Goal: Task Accomplishment & Management: Manage account settings

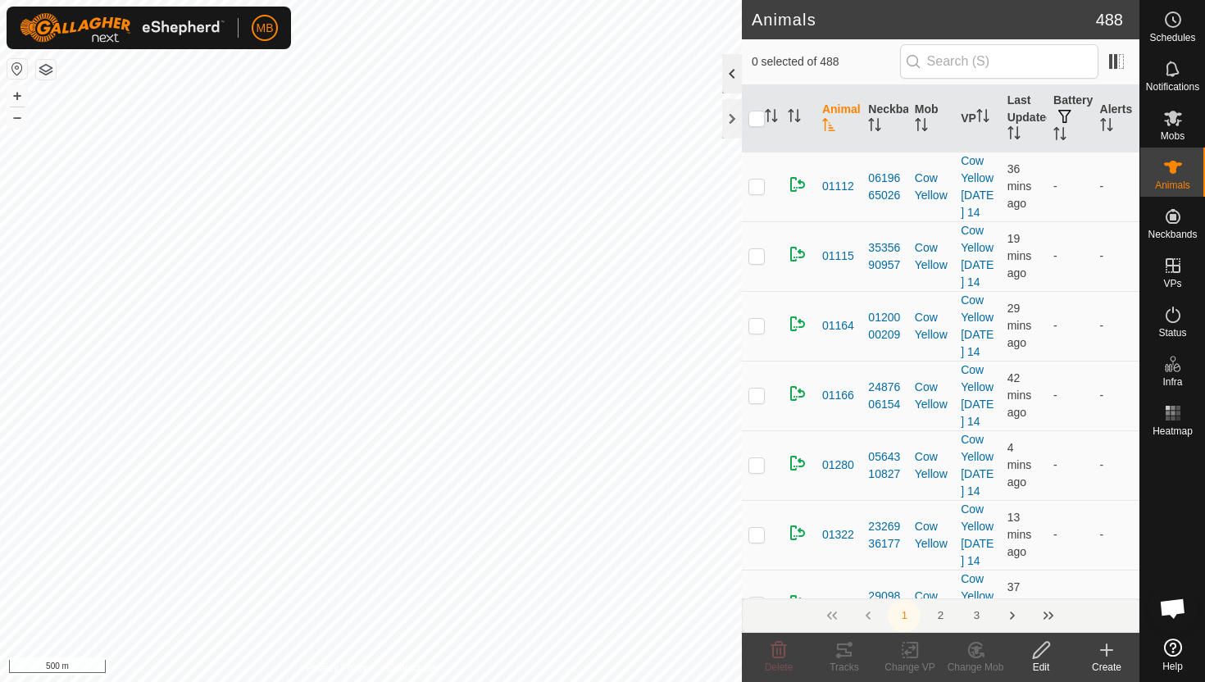
click at [731, 68] on div at bounding box center [732, 73] width 20 height 39
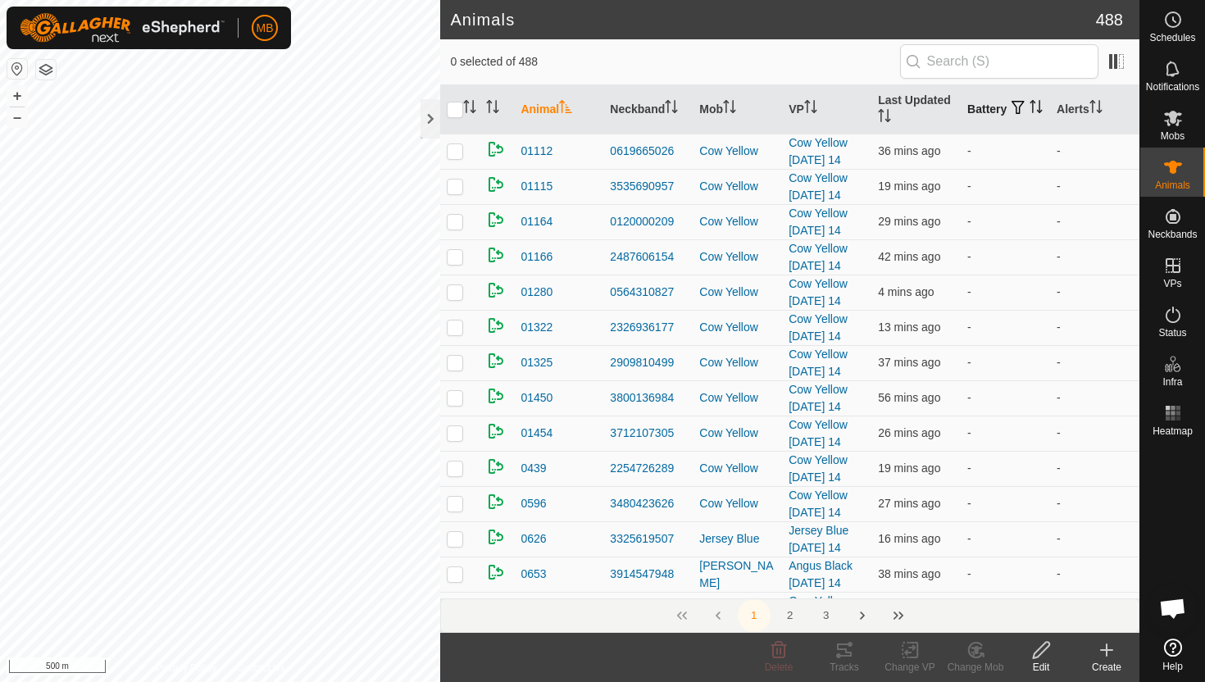
click at [1030, 113] on icon "Activate to sort" at bounding box center [1036, 106] width 13 height 13
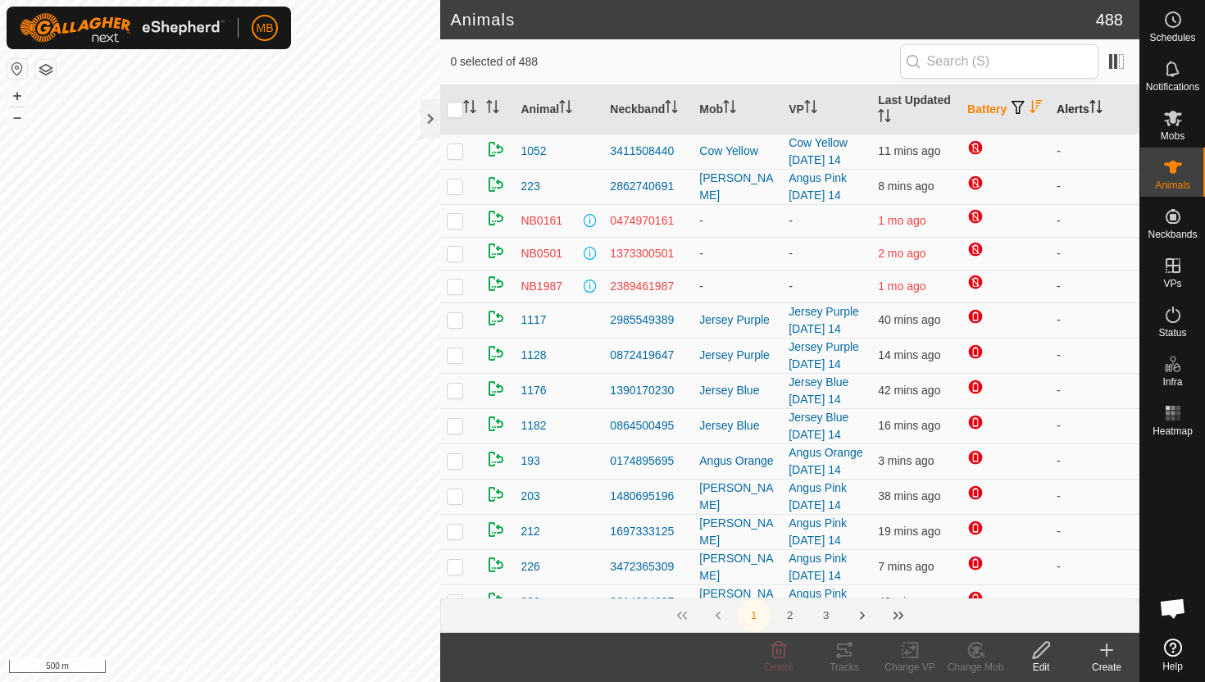
click at [1100, 101] on icon "Activate to sort" at bounding box center [1096, 106] width 13 height 13
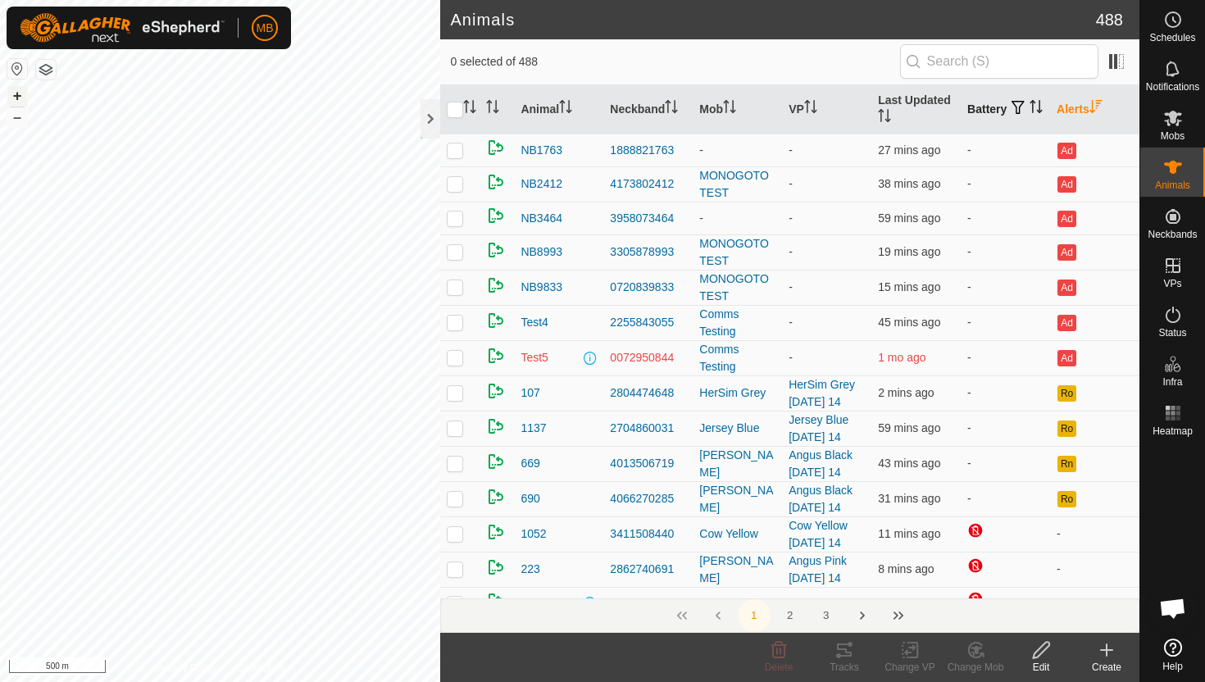
click at [22, 93] on button "+" at bounding box center [17, 96] width 20 height 20
click at [430, 125] on div at bounding box center [431, 118] width 20 height 39
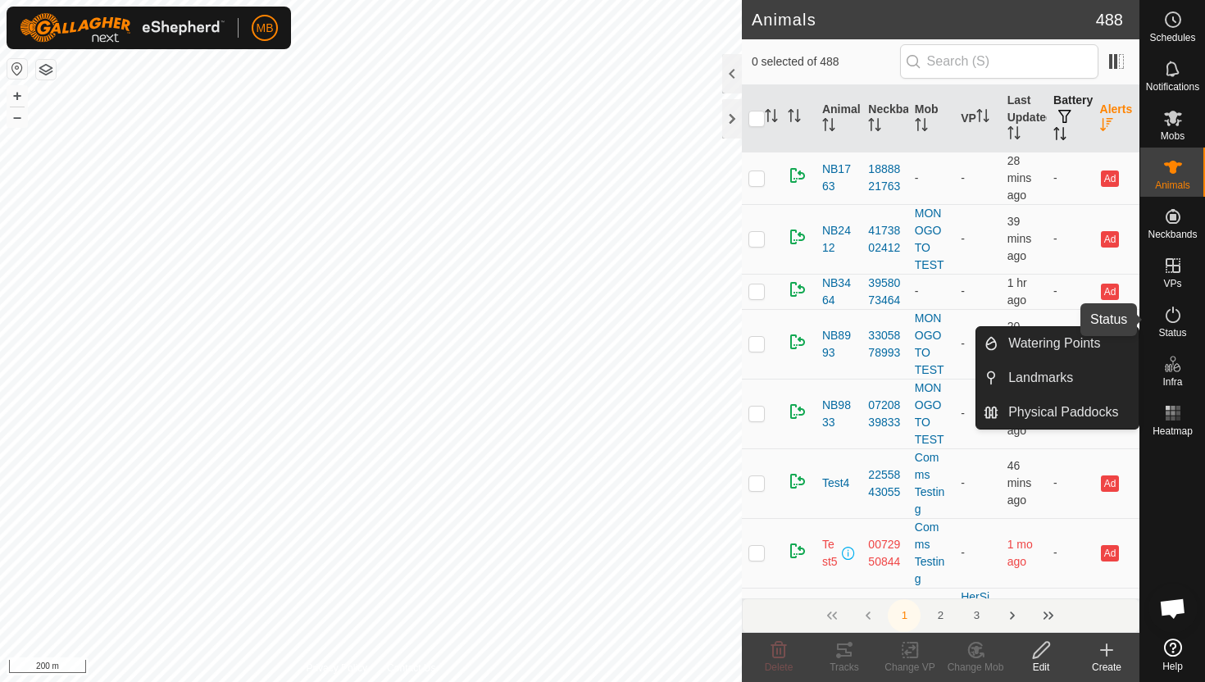
click at [1171, 315] on icon at bounding box center [1173, 315] width 20 height 20
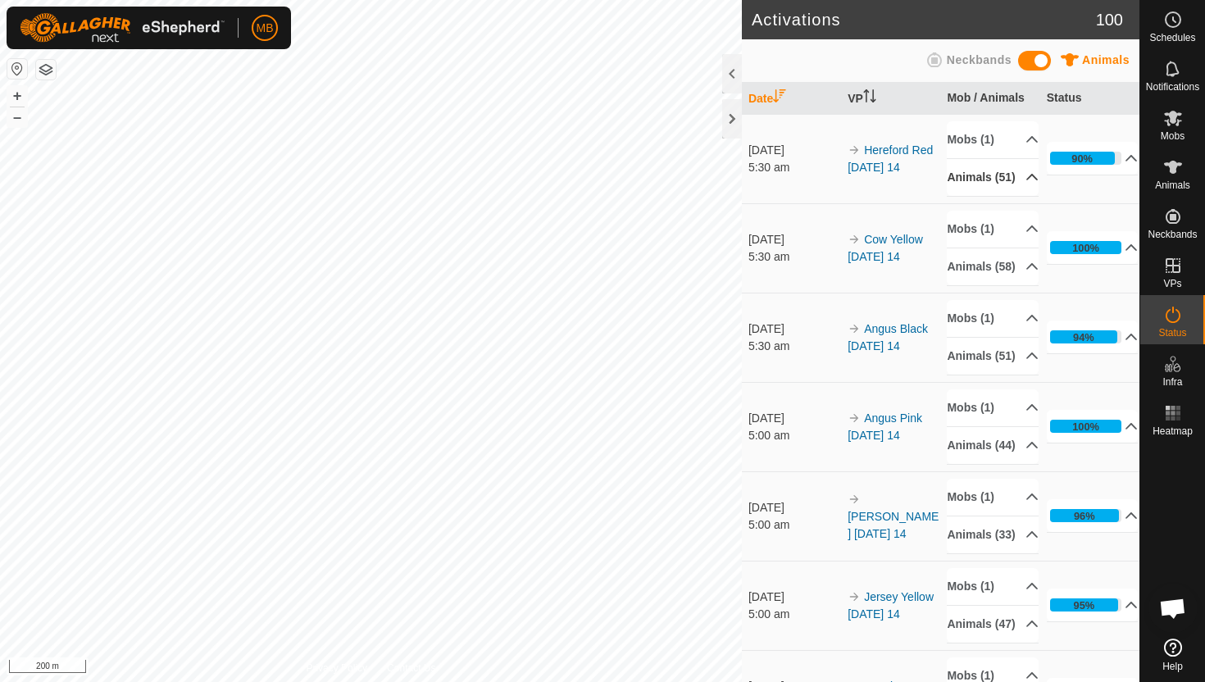
click at [1018, 184] on p-accordion-header "Animals (51)" at bounding box center [993, 177] width 92 height 37
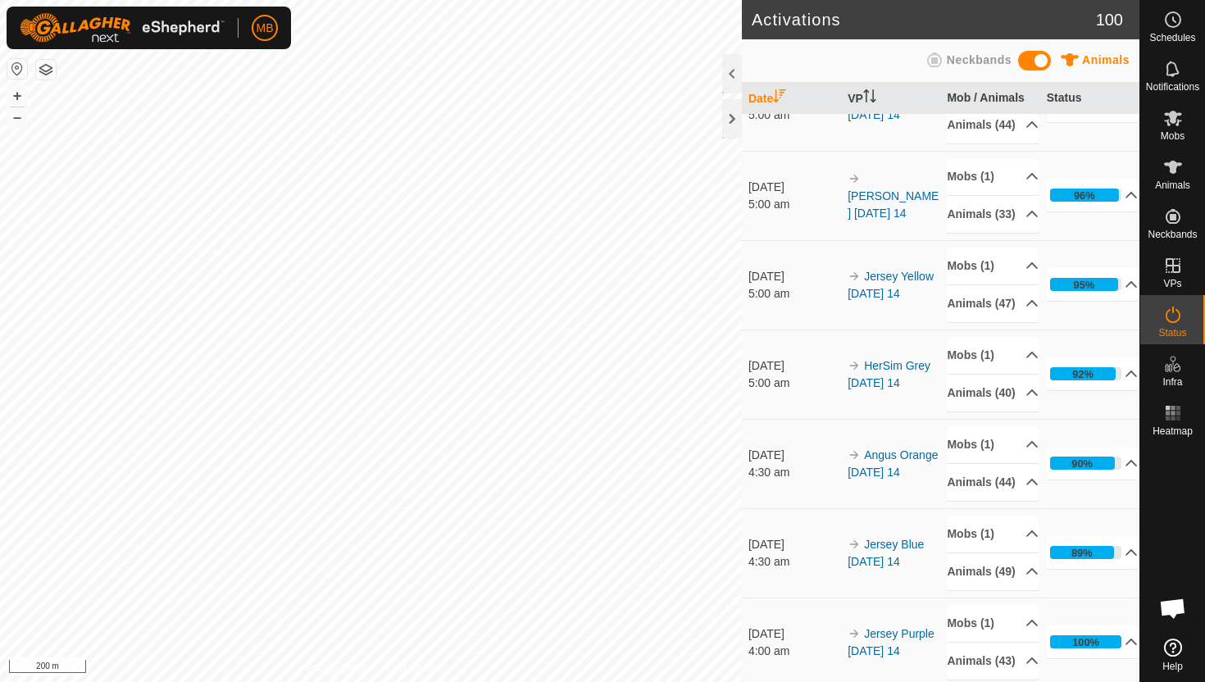
scroll to position [325, 0]
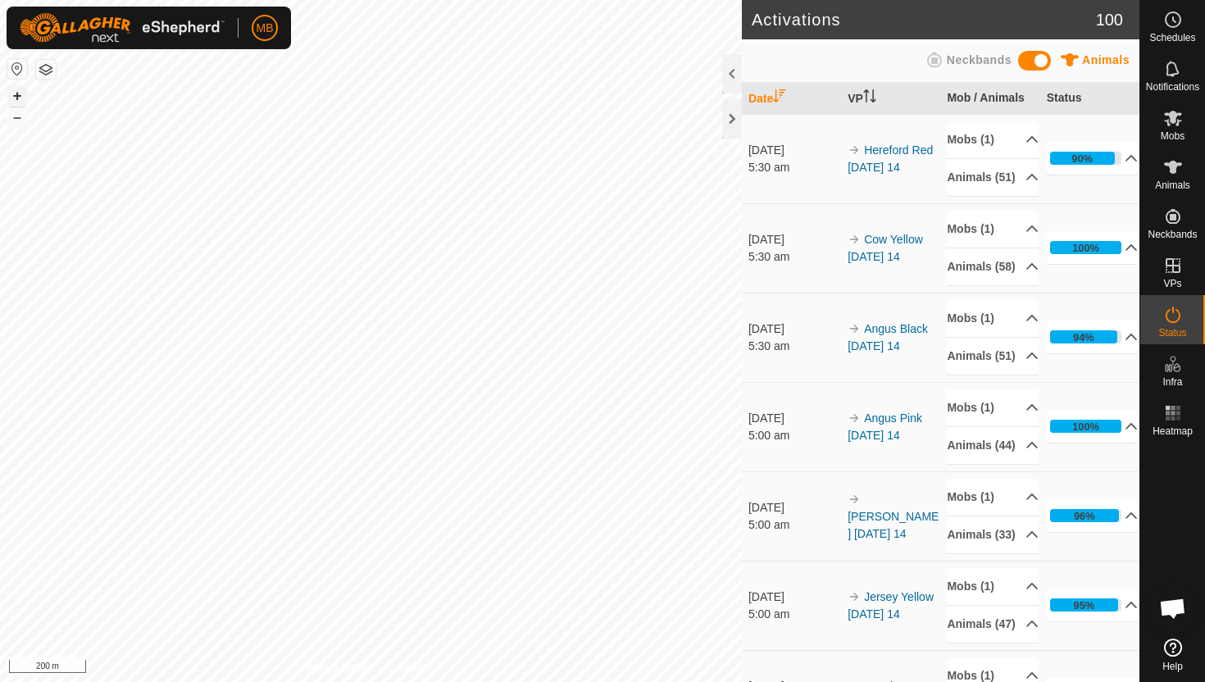
click at [19, 98] on button "+" at bounding box center [17, 96] width 20 height 20
click at [1177, 172] on icon at bounding box center [1173, 167] width 20 height 20
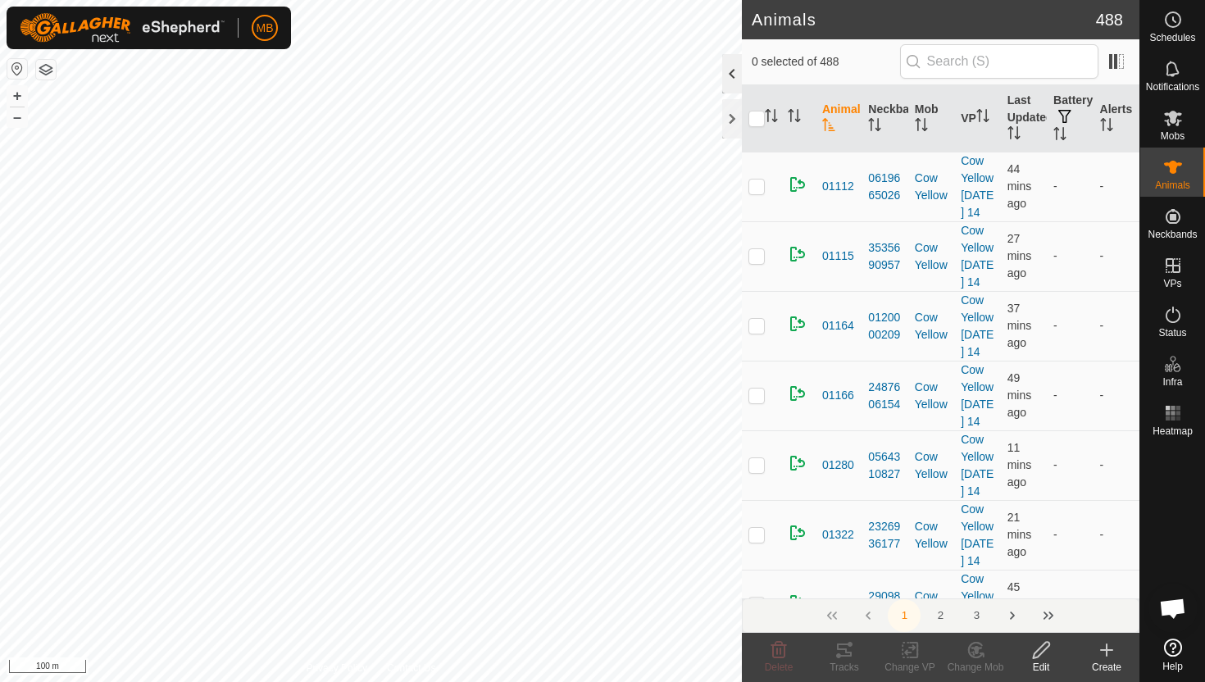
click at [737, 71] on div at bounding box center [732, 73] width 20 height 39
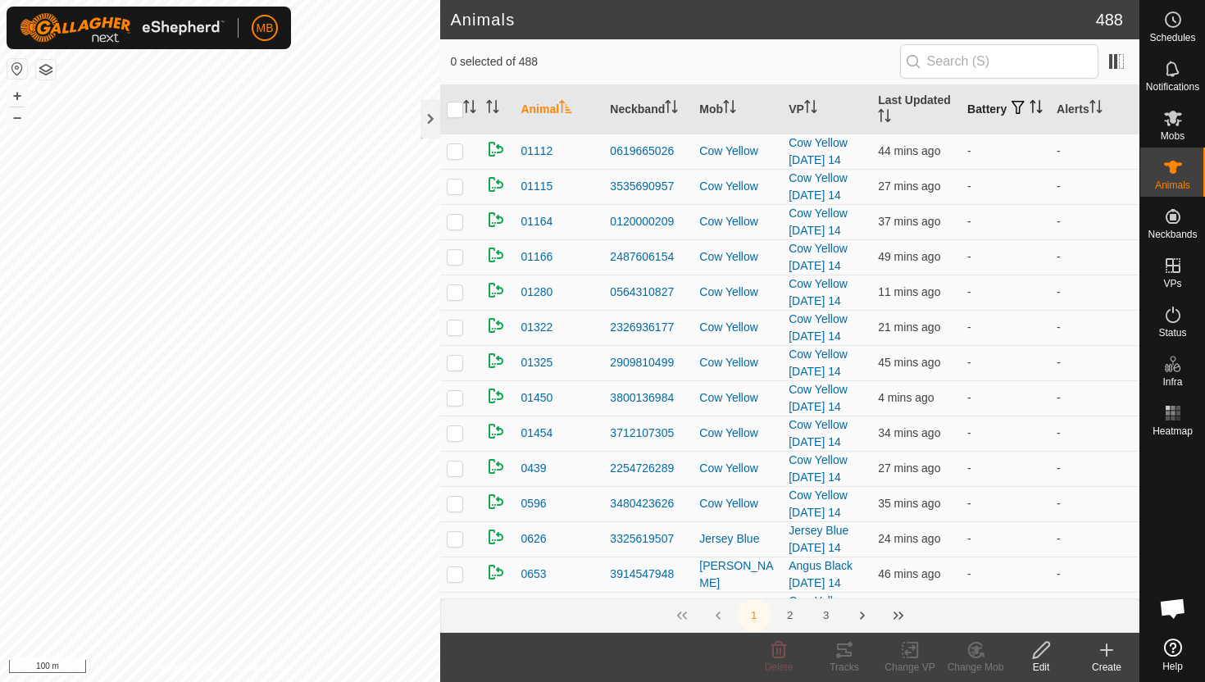
click at [1030, 113] on icon "Activate to sort" at bounding box center [1036, 106] width 13 height 13
click at [1031, 113] on icon "Activate to sort" at bounding box center [1037, 106] width 12 height 13
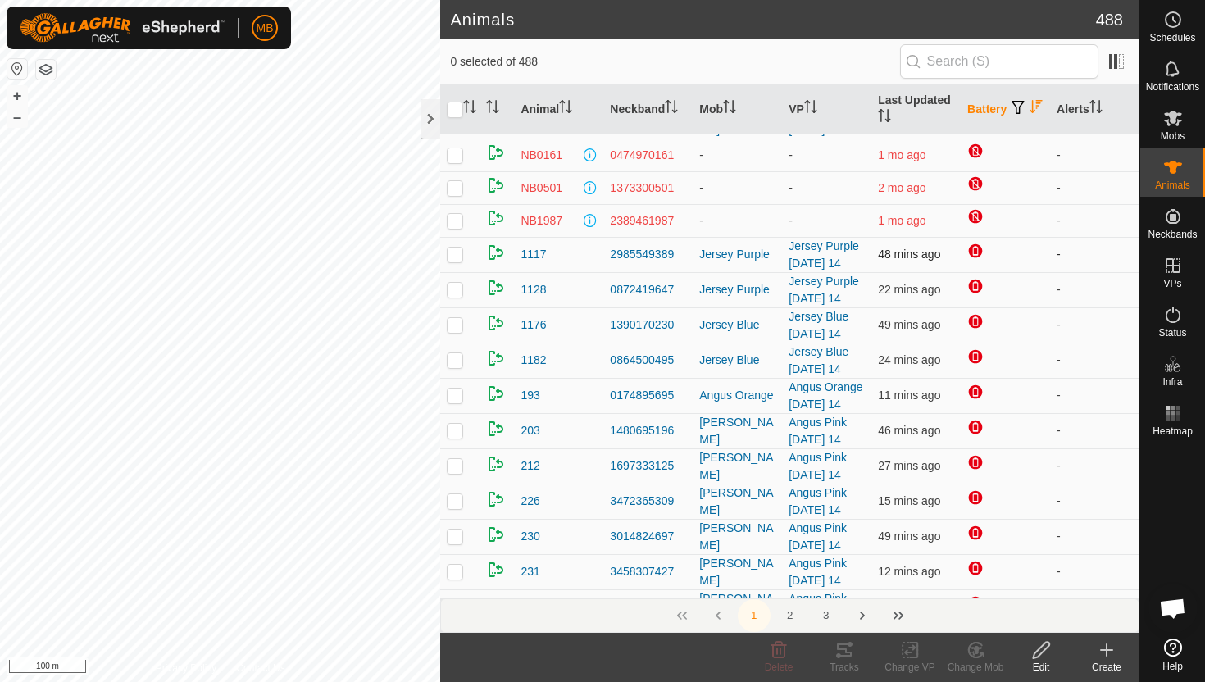
scroll to position [54, 0]
